Goal: Information Seeking & Learning: Find specific fact

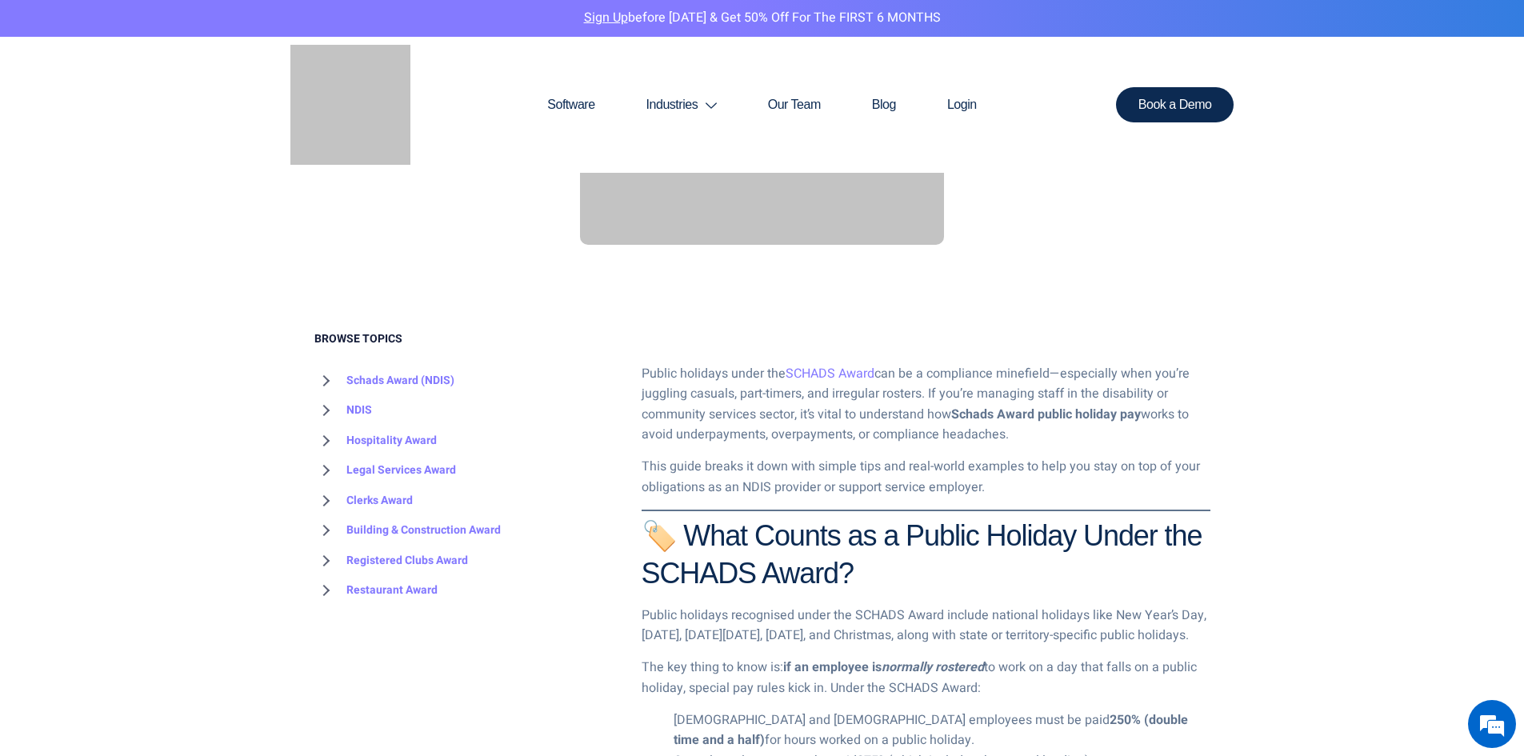
scroll to position [640, 0]
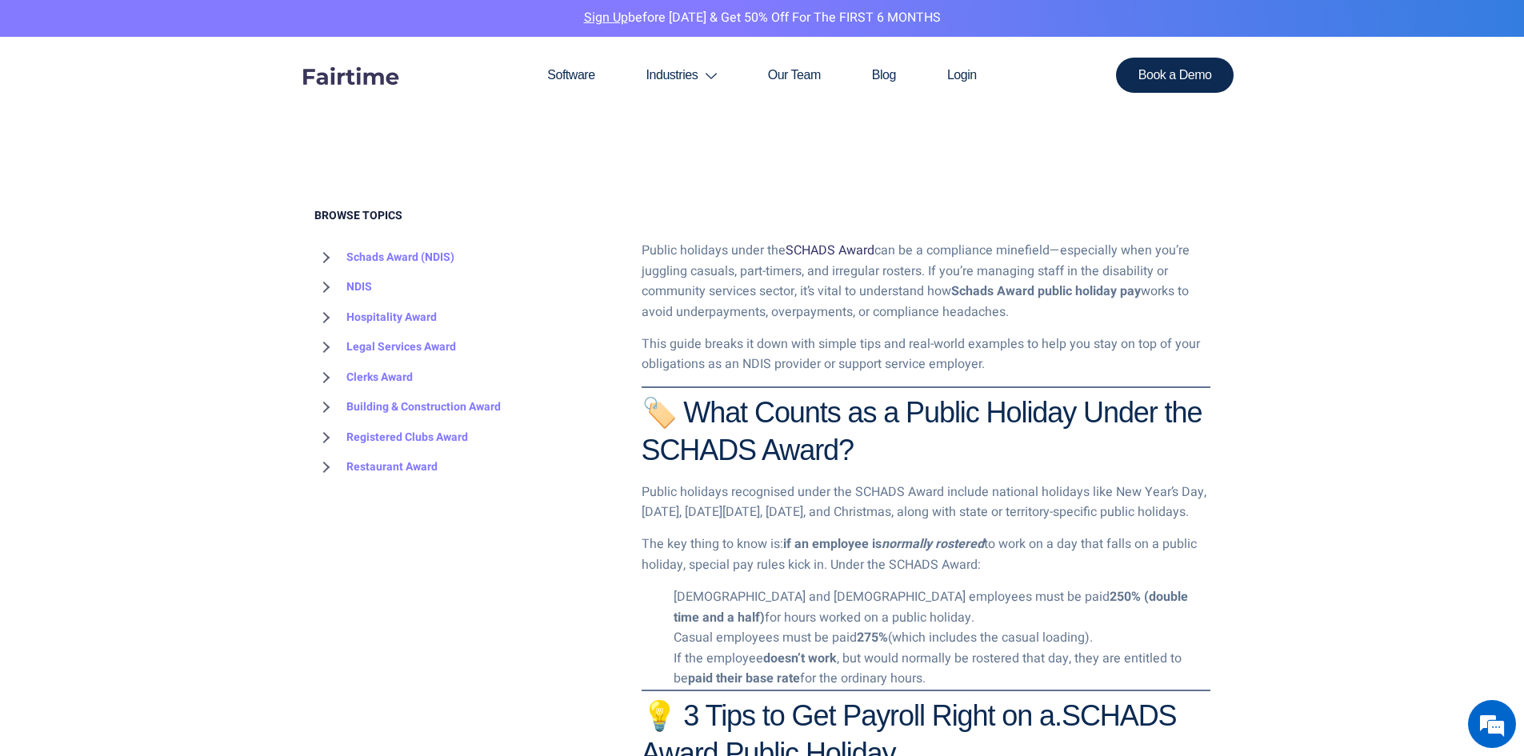
click at [840, 260] on link "SCHADS Award" at bounding box center [829, 250] width 89 height 19
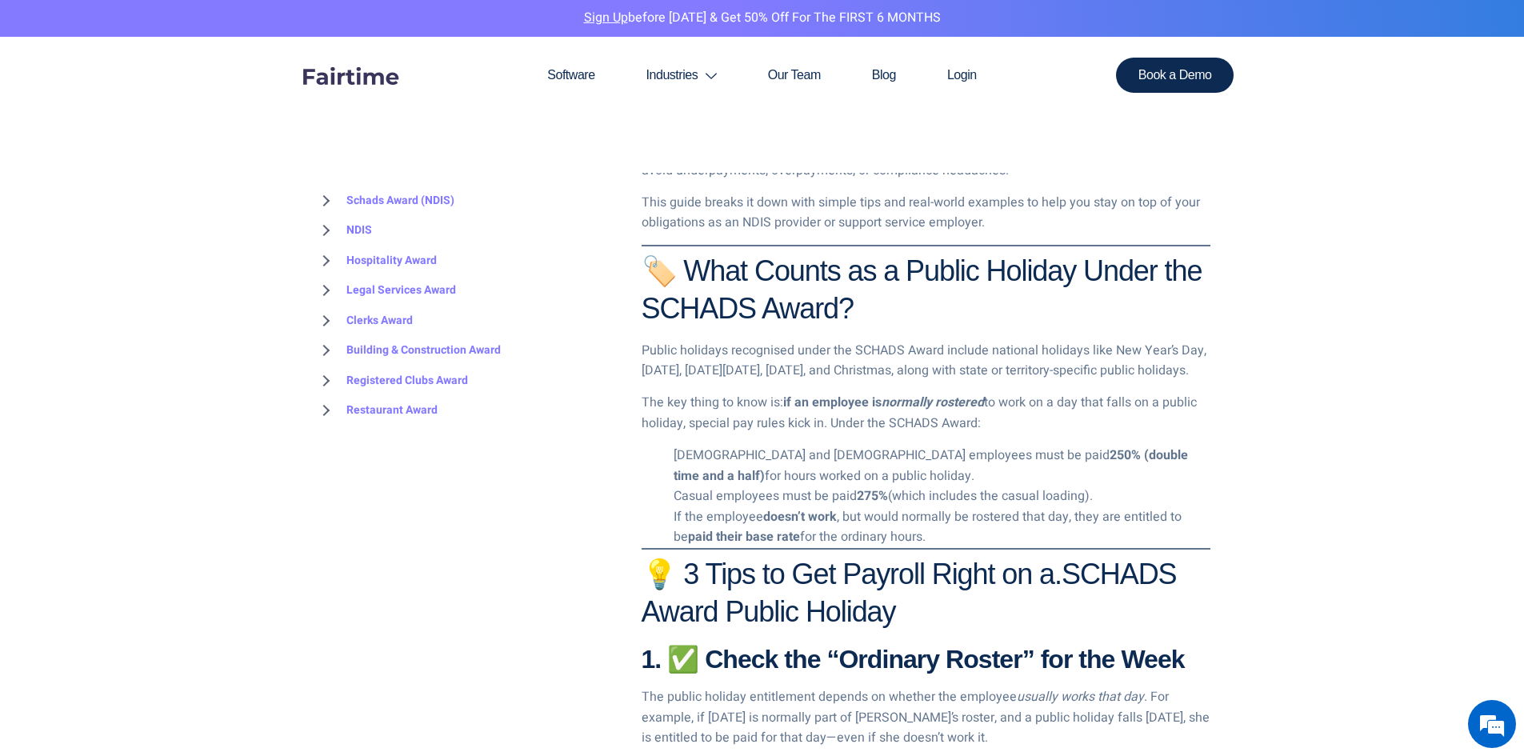
scroll to position [800, 0]
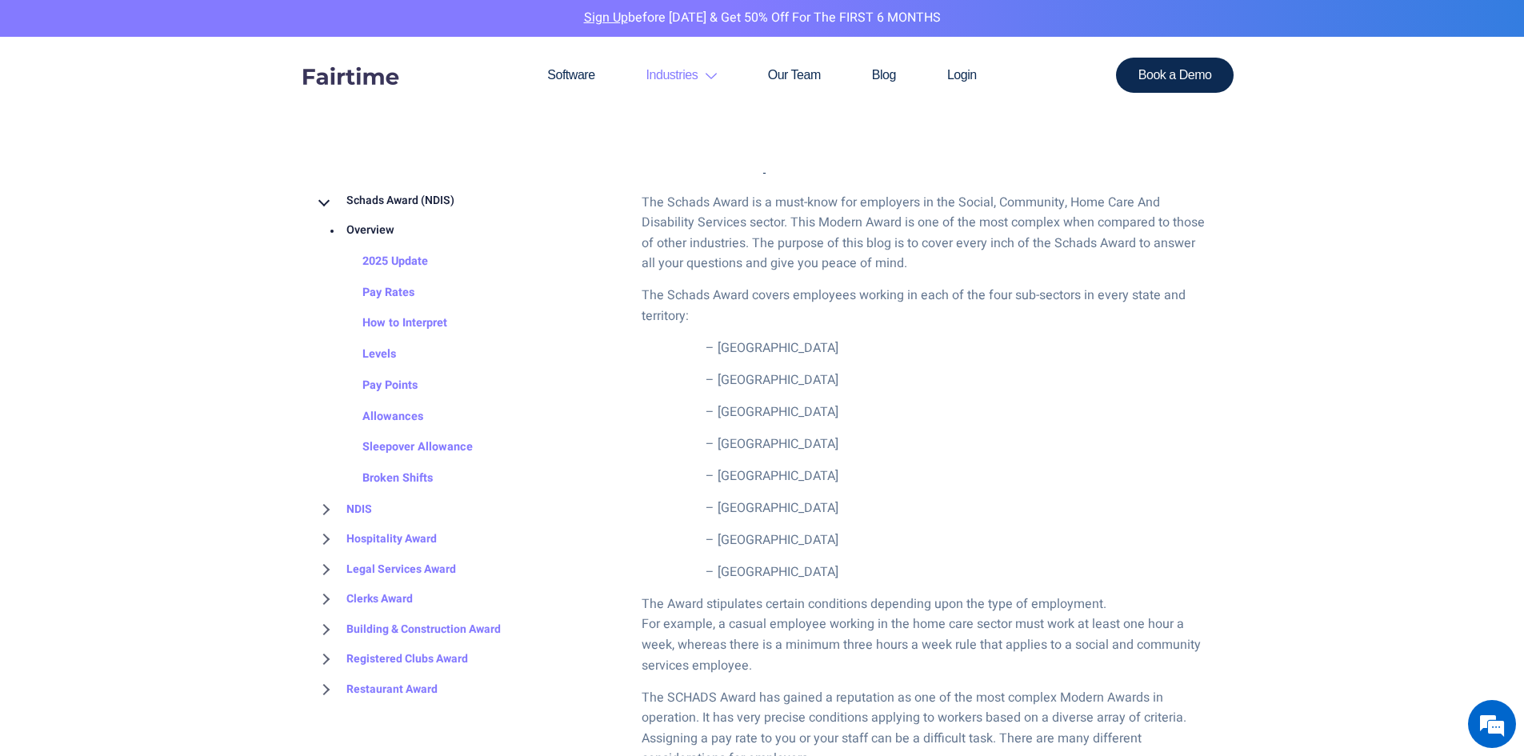
scroll to position [560, 0]
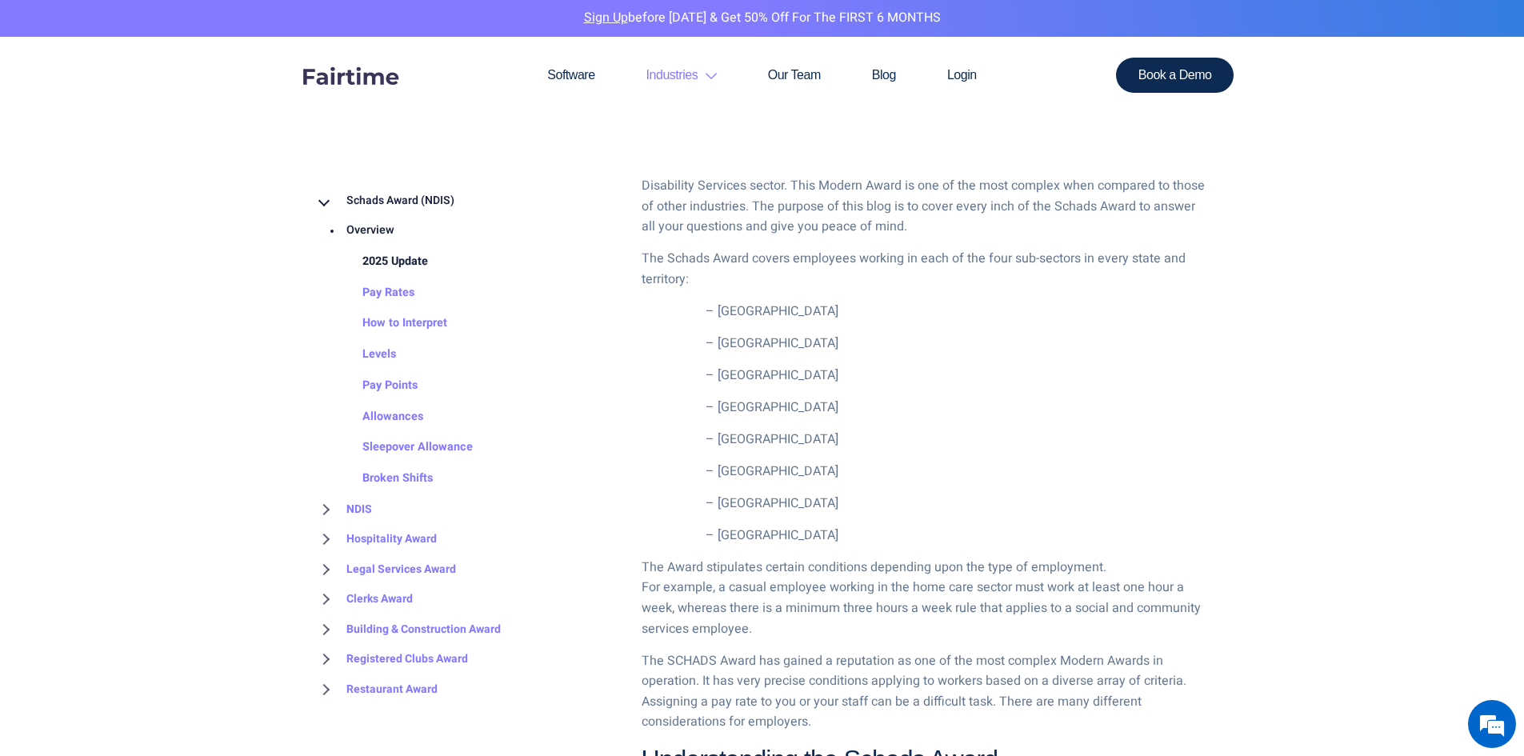
click at [416, 264] on link "2025 Update" at bounding box center [379, 261] width 98 height 31
click at [401, 291] on link "Pay Rates" at bounding box center [372, 293] width 84 height 31
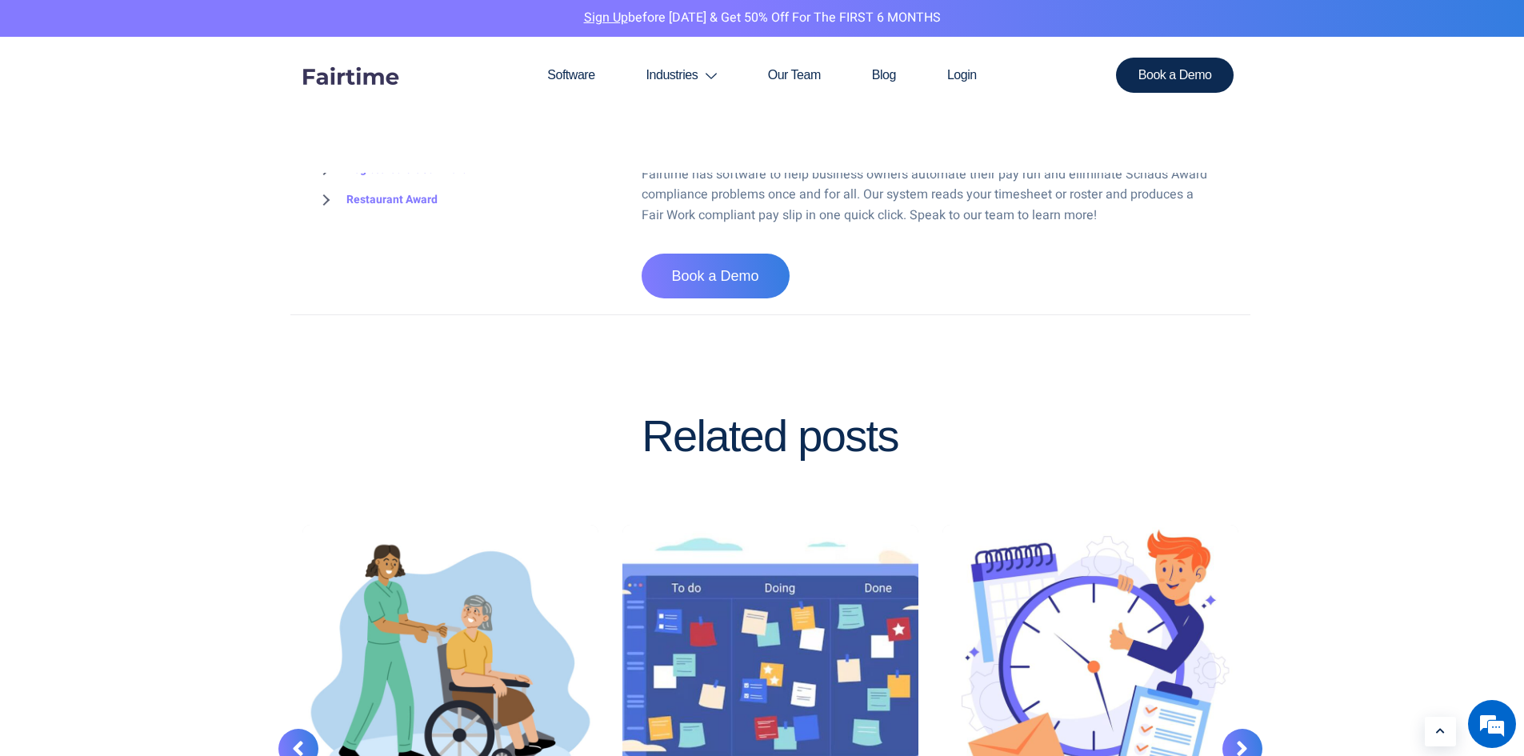
scroll to position [4079, 0]
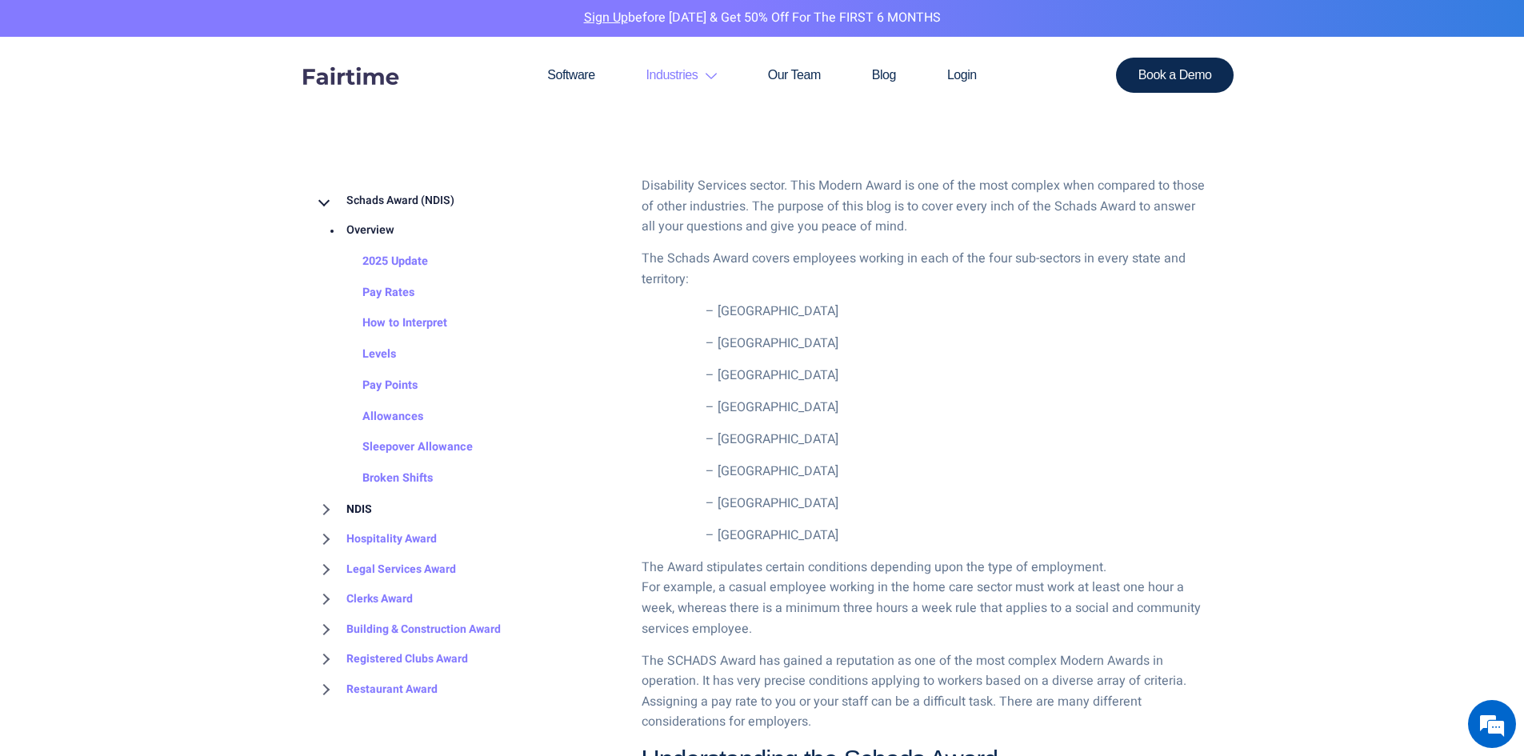
click at [364, 512] on link "NDIS" at bounding box center [343, 509] width 58 height 30
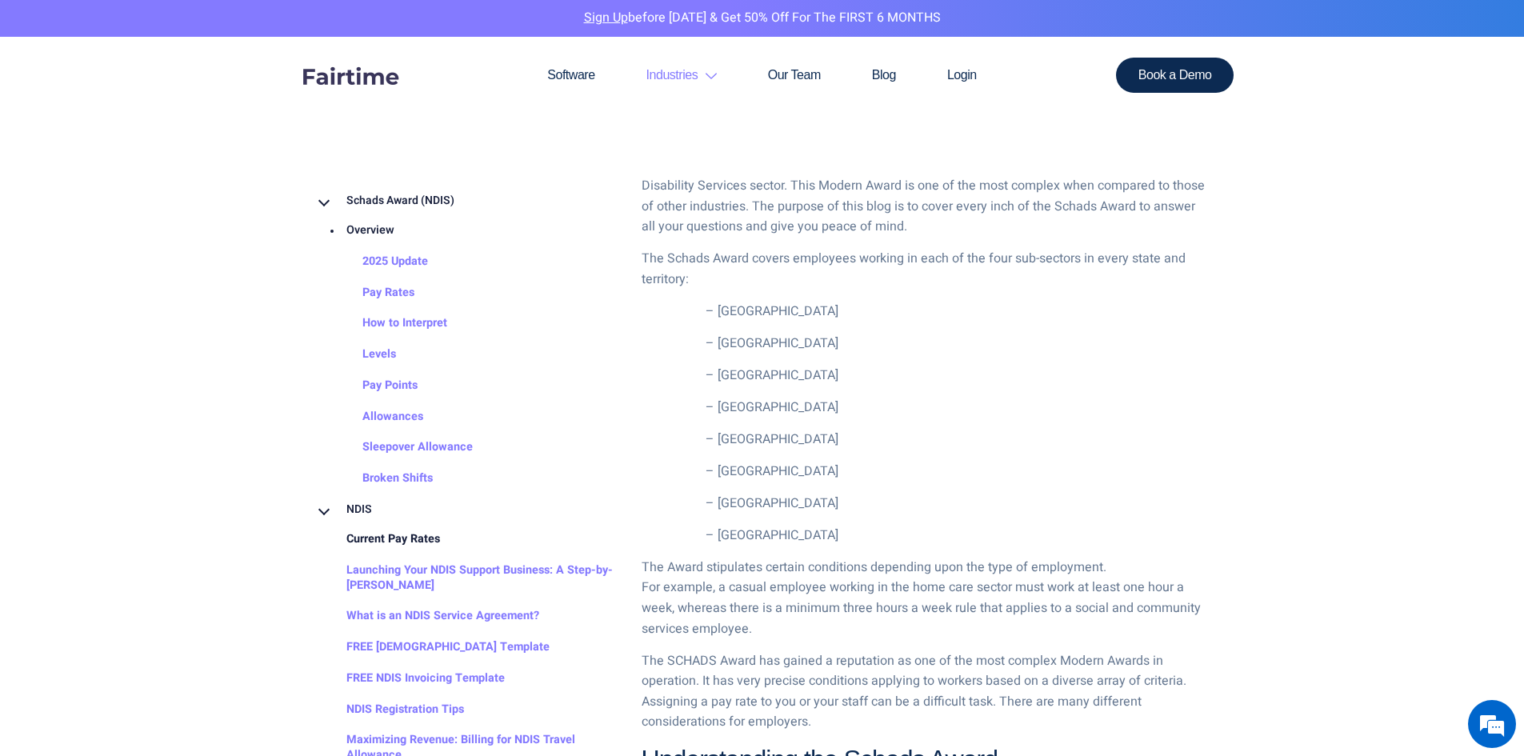
click at [422, 539] on link "Current Pay Rates" at bounding box center [377, 539] width 126 height 31
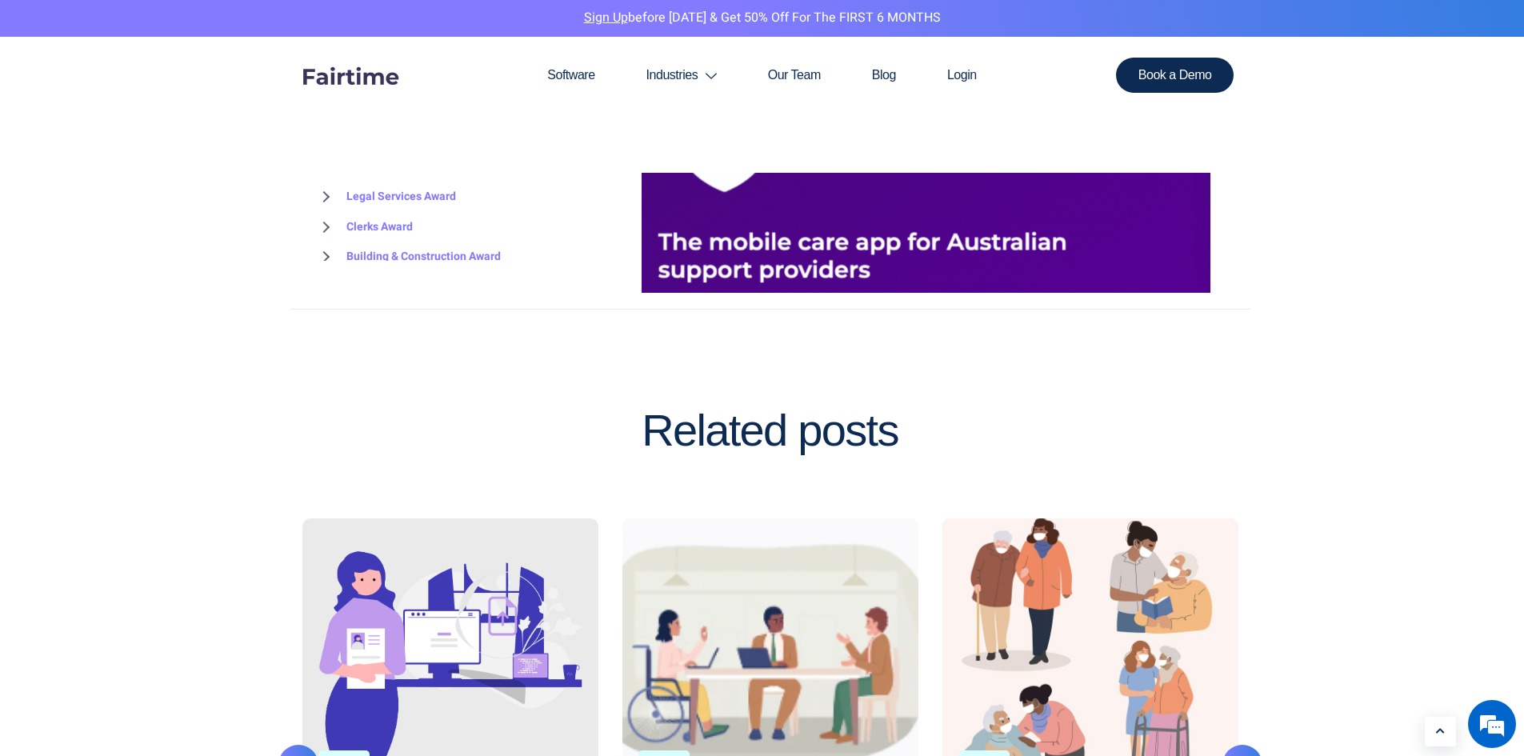
scroll to position [2480, 0]
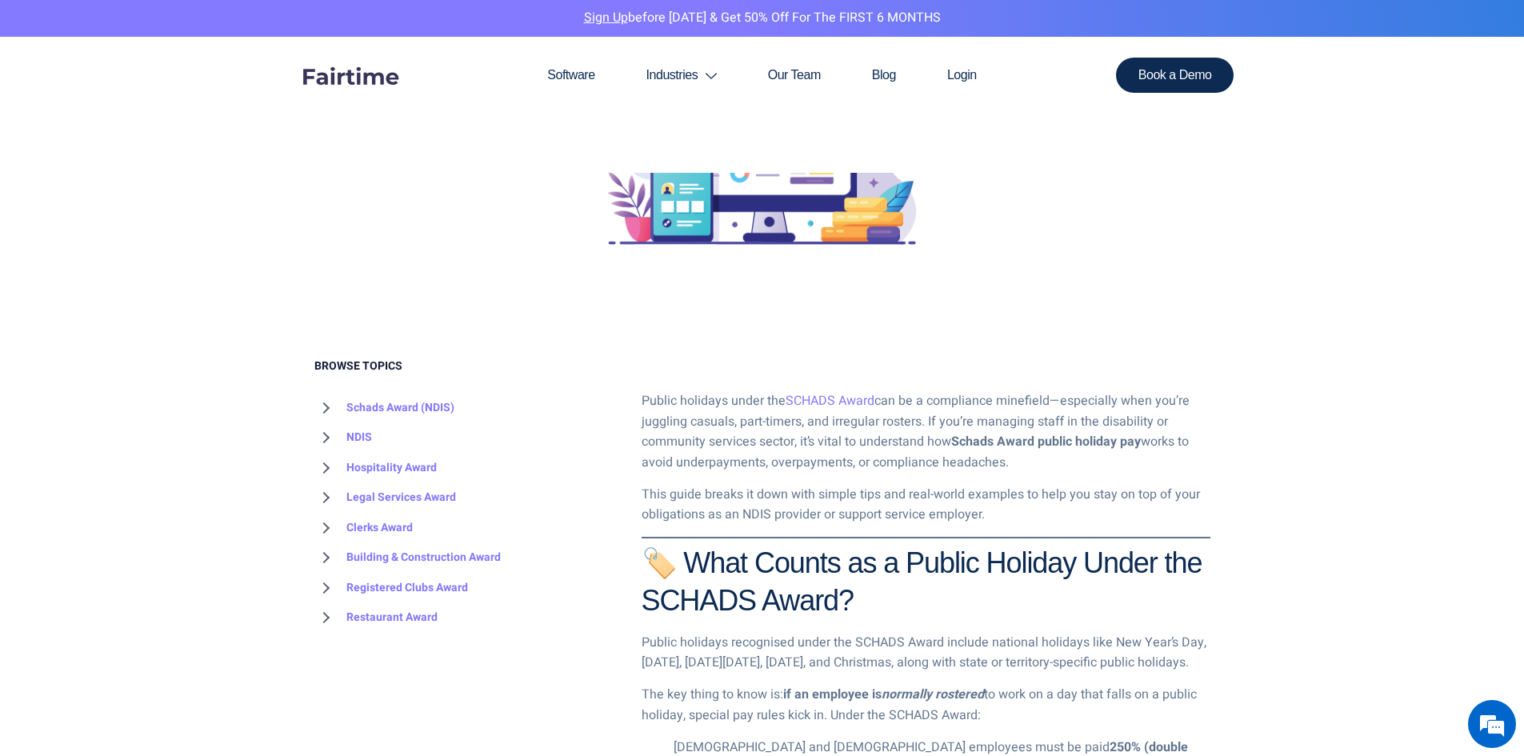
scroll to position [480, 0]
